Goal: Task Accomplishment & Management: Manage account settings

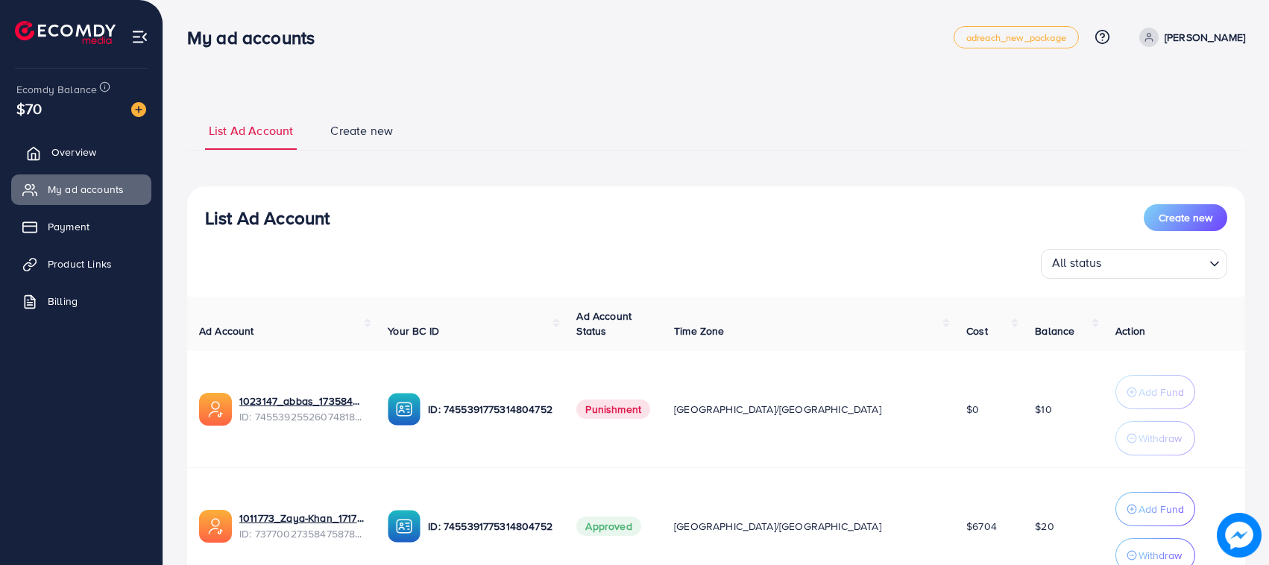
scroll to position [128, 0]
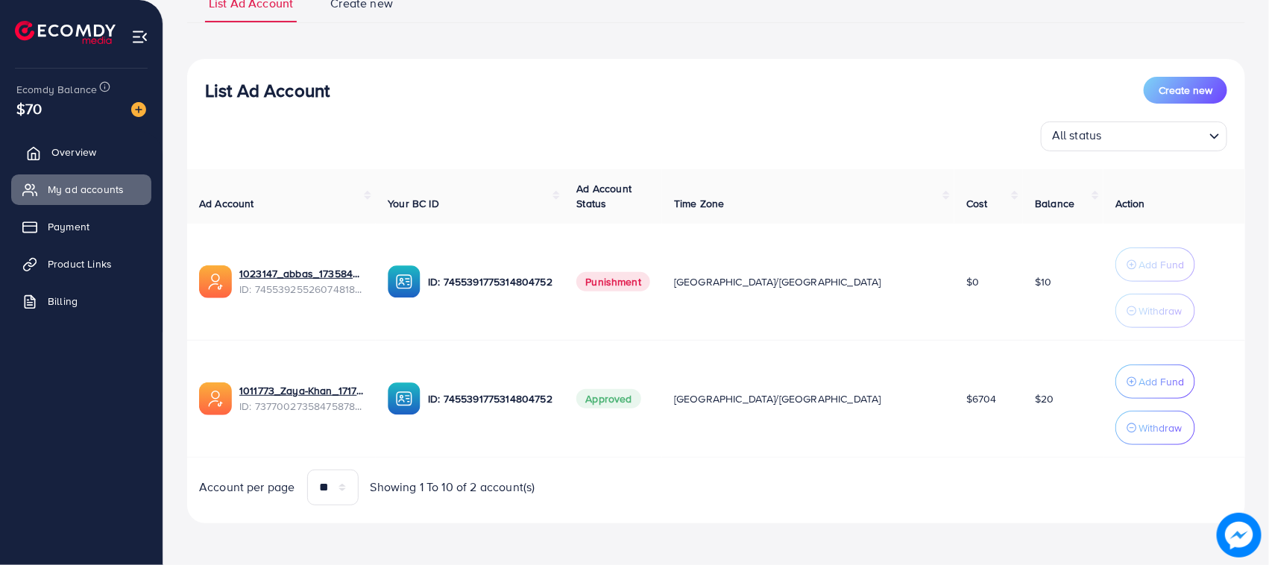
click at [103, 155] on link "Overview" at bounding box center [81, 152] width 140 height 30
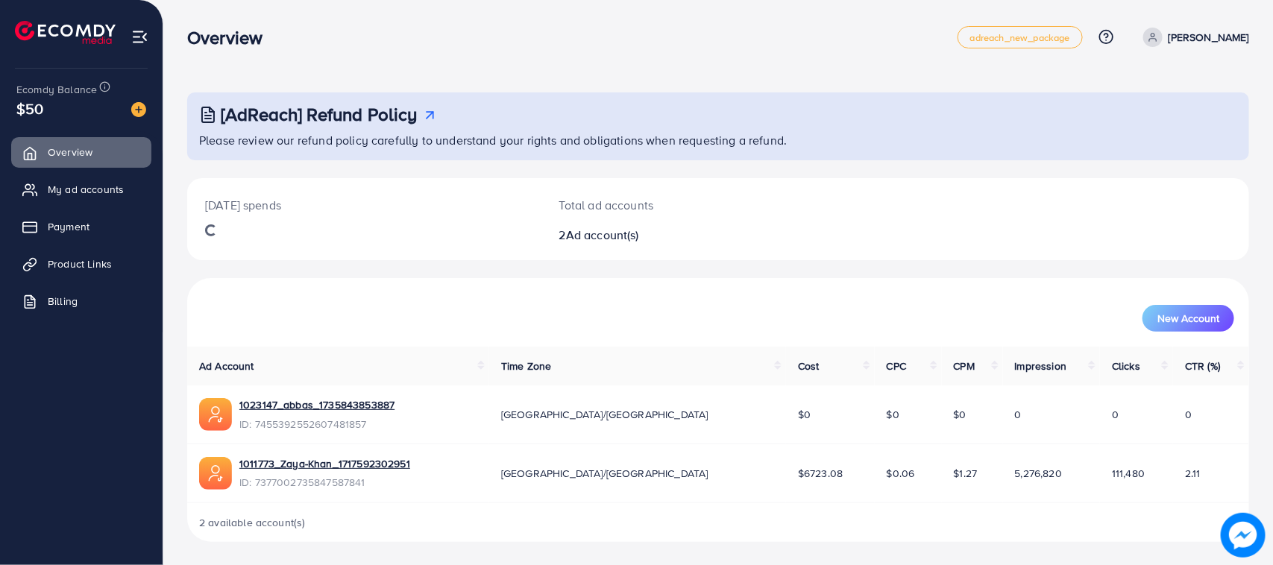
drag, startPoint x: 450, startPoint y: 11, endPoint x: 1003, endPoint y: 28, distance: 553.4
click at [940, 196] on div "Today's spends Total ad accounts 2 Ad account(s)" at bounding box center [718, 219] width 1062 height 82
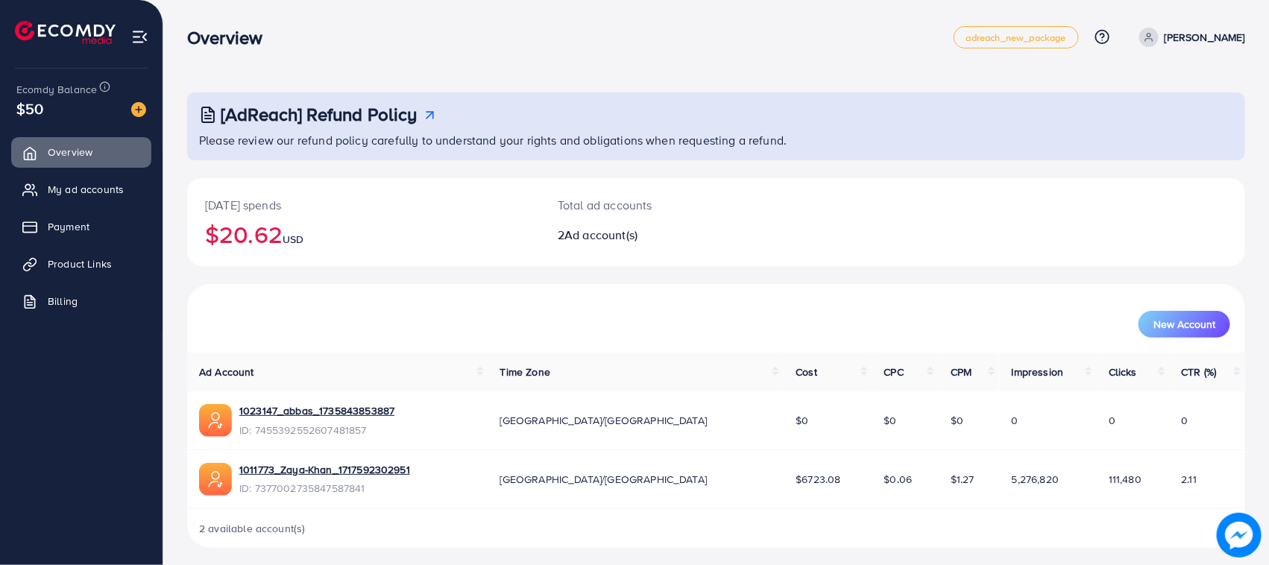
drag, startPoint x: 1003, startPoint y: 28, endPoint x: 412, endPoint y: 23, distance: 590.5
click at [412, 23] on div "Overview adreach_new_package Help Center Contact Support Plans and Pricing Term…" at bounding box center [716, 37] width 1058 height 42
click at [34, 180] on link "My ad accounts" at bounding box center [81, 189] width 140 height 30
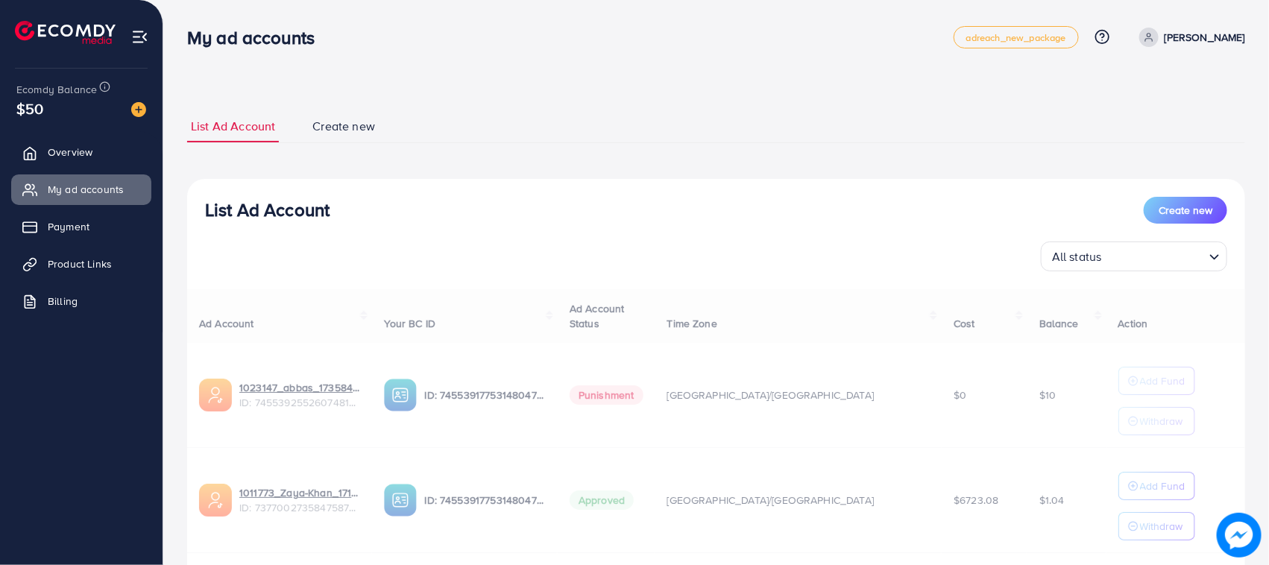
scroll to position [97, 0]
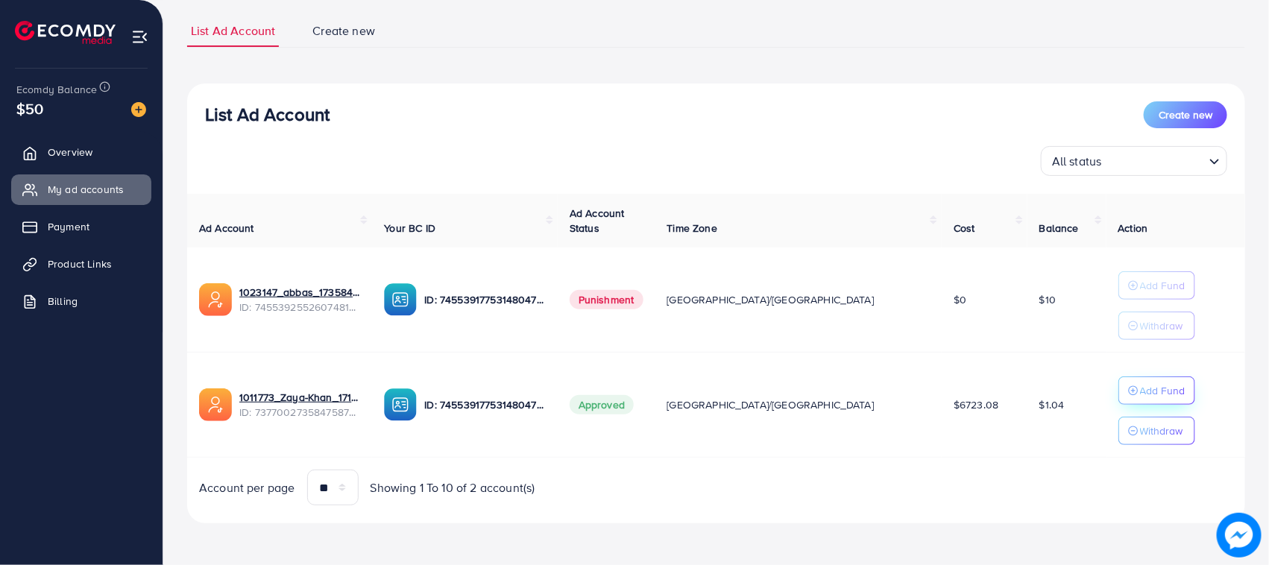
click at [1118, 401] on button "Add Fund" at bounding box center [1156, 390] width 77 height 28
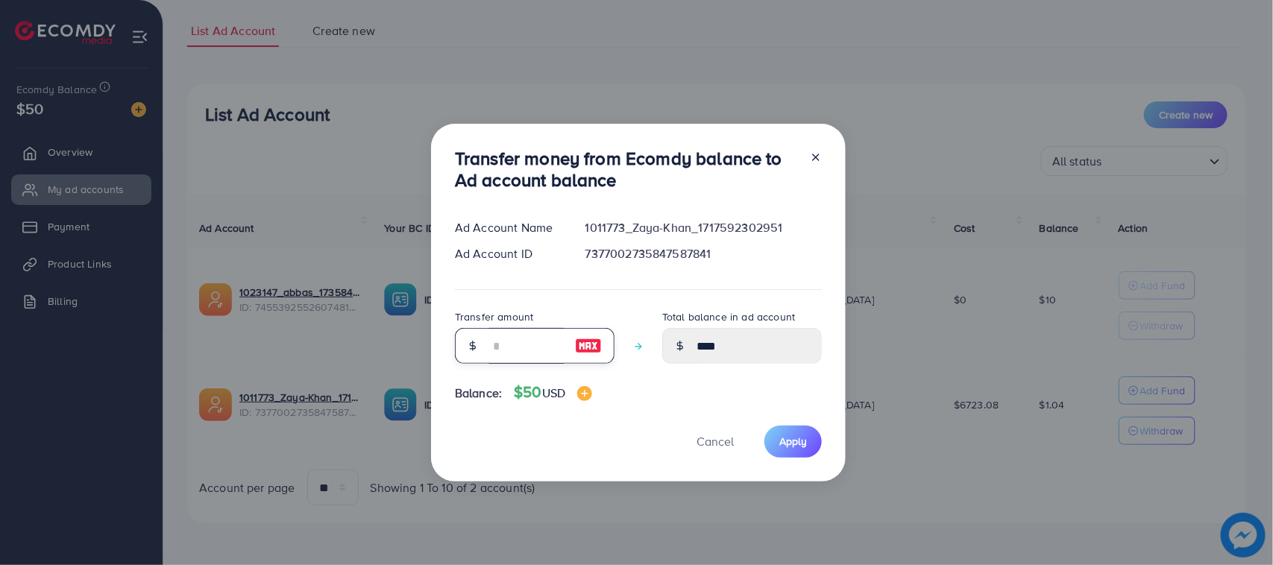
click at [508, 359] on input "number" at bounding box center [526, 346] width 75 height 36
type input "*"
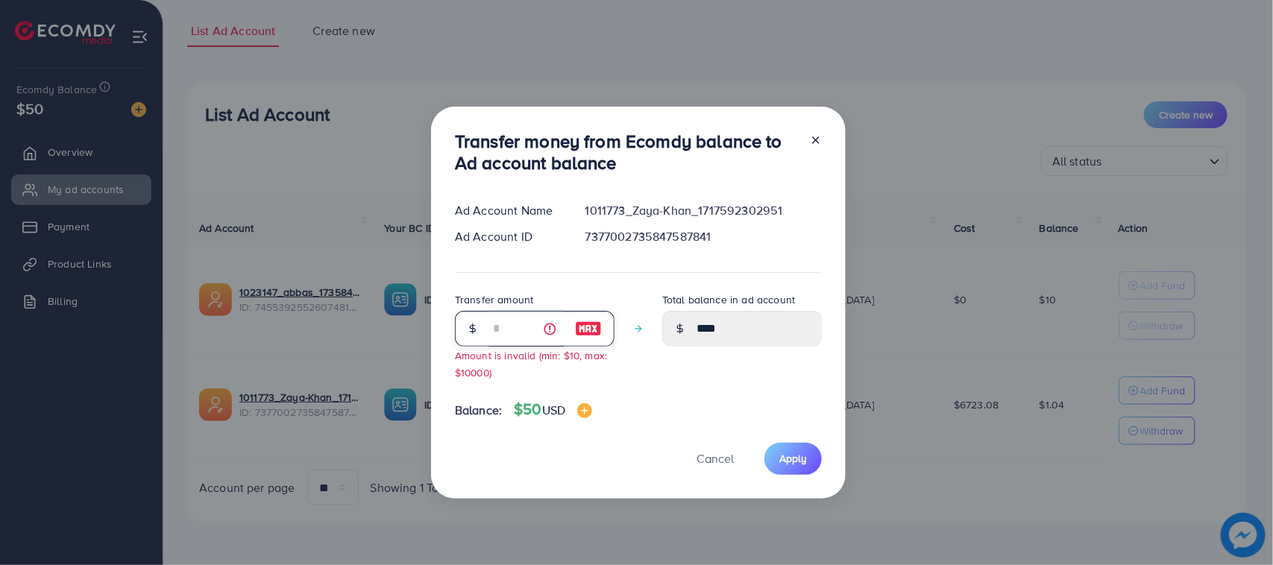
type input "****"
type input "**"
type input "*****"
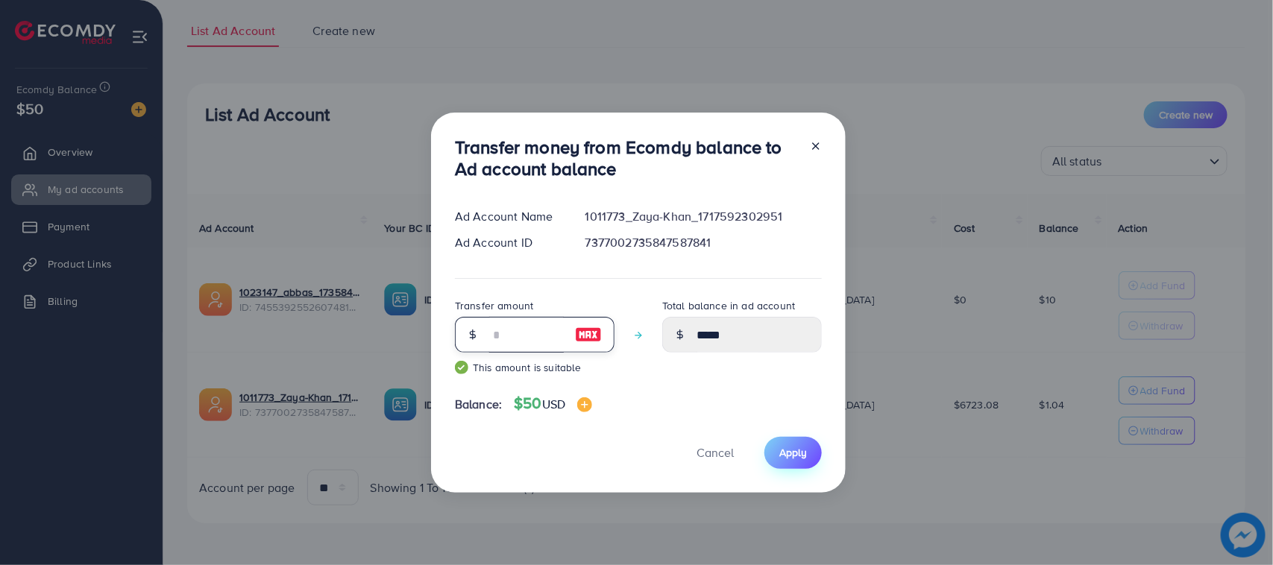
type input "**"
drag, startPoint x: 807, startPoint y: 456, endPoint x: 744, endPoint y: 425, distance: 70.7
click at [805, 456] on button "Apply" at bounding box center [792, 453] width 57 height 32
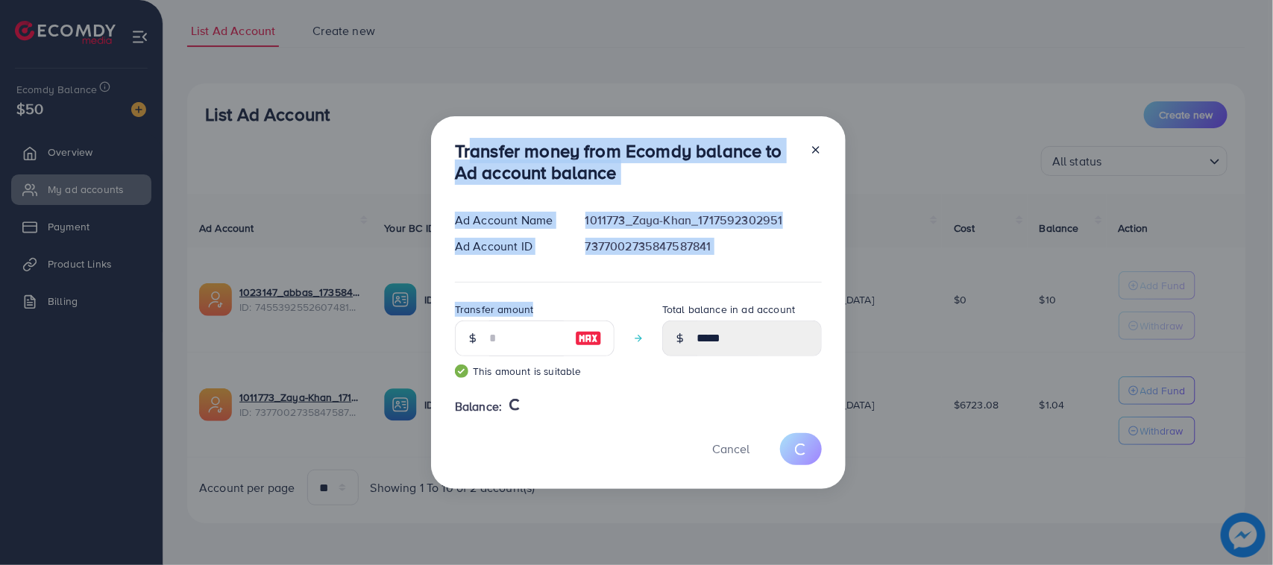
type input "****"
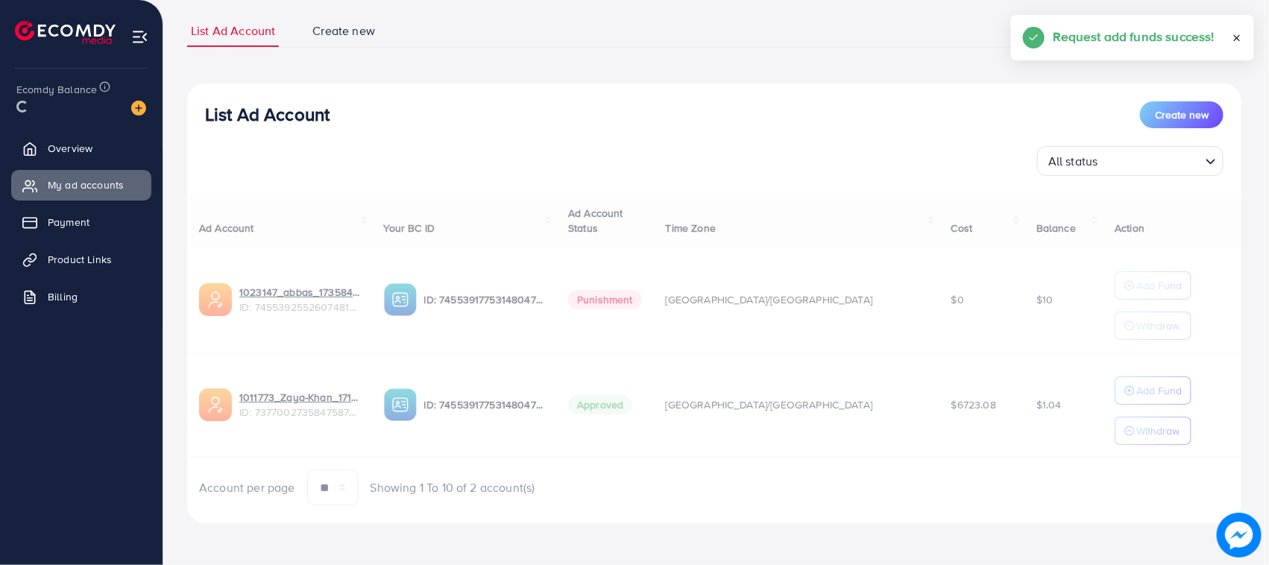
drag, startPoint x: 459, startPoint y: 151, endPoint x: 602, endPoint y: 461, distance: 341.3
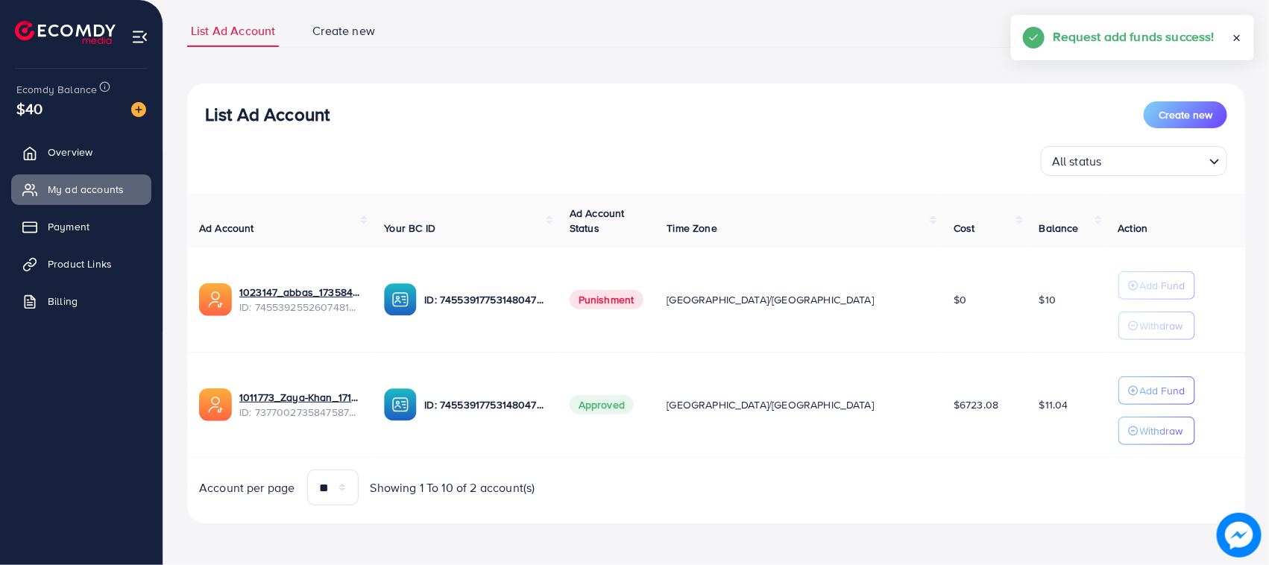
drag, startPoint x: 204, startPoint y: 113, endPoint x: 1029, endPoint y: 426, distance: 882.7
click at [1033, 468] on div "List Ad Account Create new All status Loading... Ad Account Your BC ID Ad Accou…" at bounding box center [716, 303] width 1058 height 441
click at [1030, 418] on td "$11.04" at bounding box center [1066, 405] width 79 height 105
drag, startPoint x: 1030, startPoint y: 418, endPoint x: 212, endPoint y: 124, distance: 868.5
click at [212, 124] on div "List Ad Account Create new All status Loading... Ad Account Your BC ID Ad Accou…" at bounding box center [716, 303] width 1058 height 441
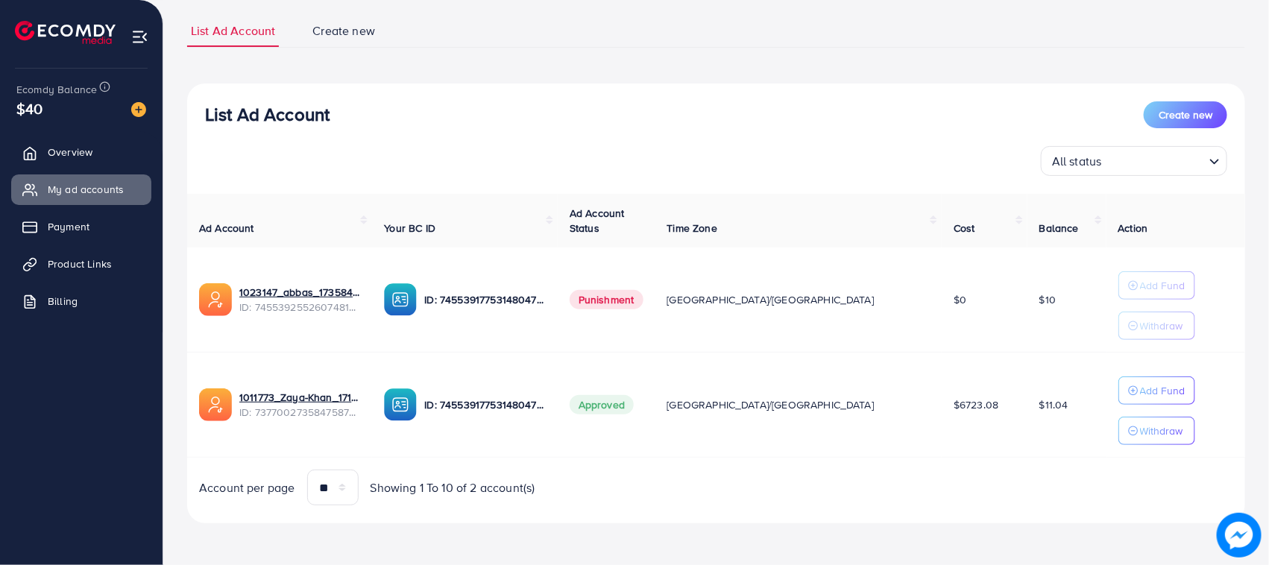
click at [209, 122] on h3 "List Ad Account" at bounding box center [267, 115] width 125 height 22
drag, startPoint x: 214, startPoint y: 125, endPoint x: 974, endPoint y: 441, distance: 822.8
click at [952, 434] on div "List Ad Account Create new All status Loading... Ad Account Your BC ID Ad Accou…" at bounding box center [716, 303] width 1058 height 441
click at [1040, 463] on div "Ad Account Your BC ID Ad Account Status Time Zone Cost Balance Action 1023147_a…" at bounding box center [716, 350] width 1058 height 312
